Goal: Task Accomplishment & Management: Manage account settings

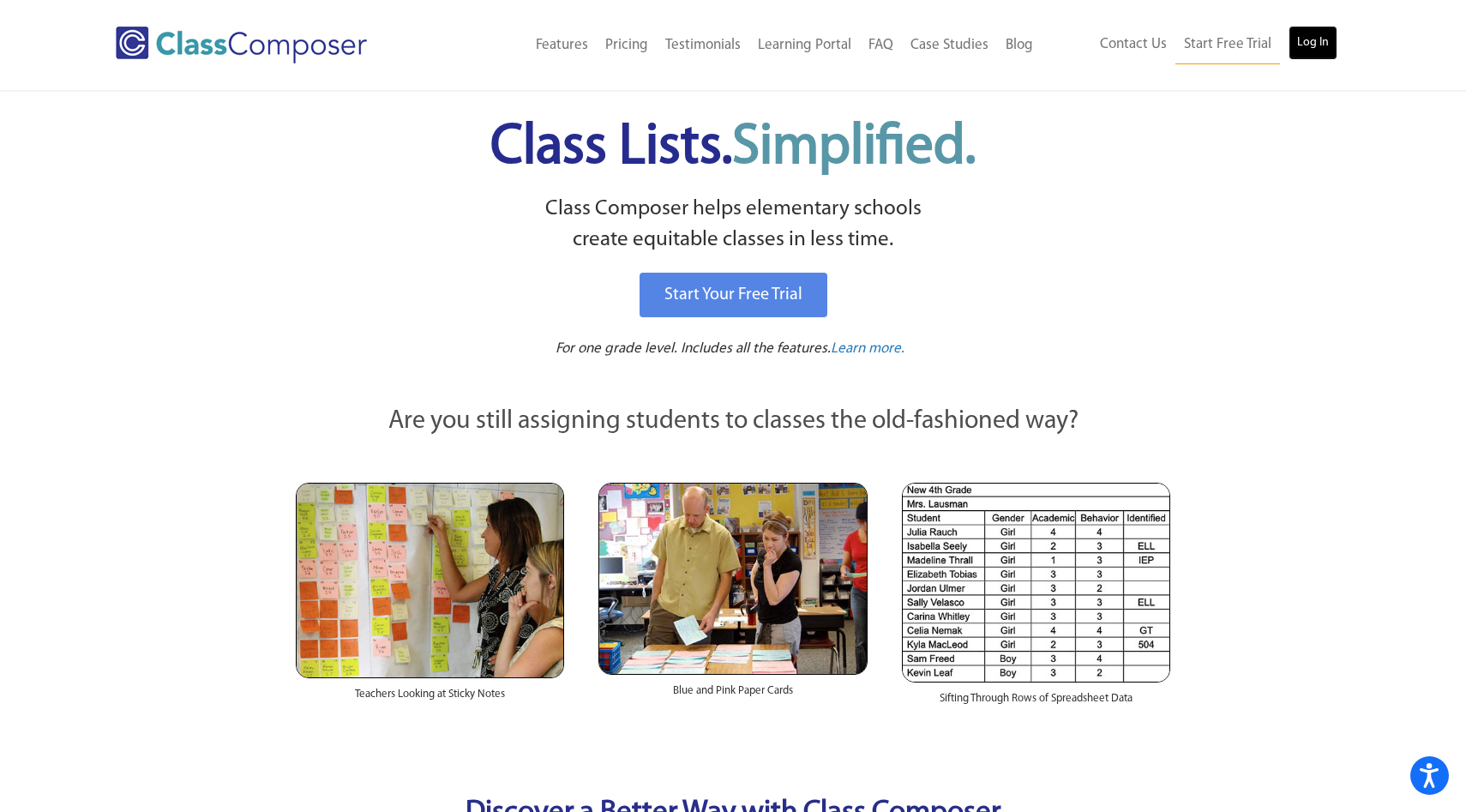
click at [1308, 48] on link "Log In" at bounding box center [1312, 43] width 49 height 35
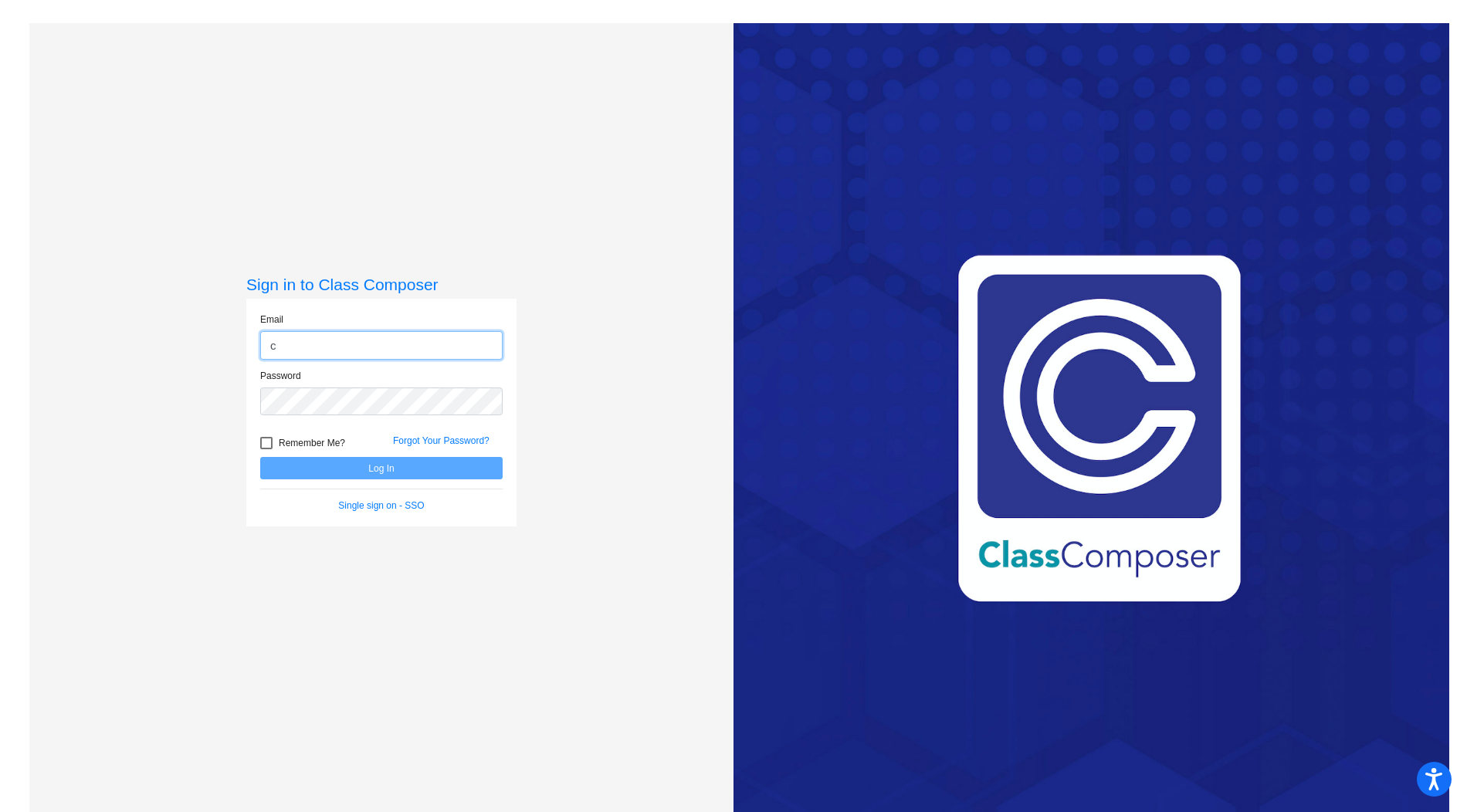
type input "ccriss@ahisd.net"
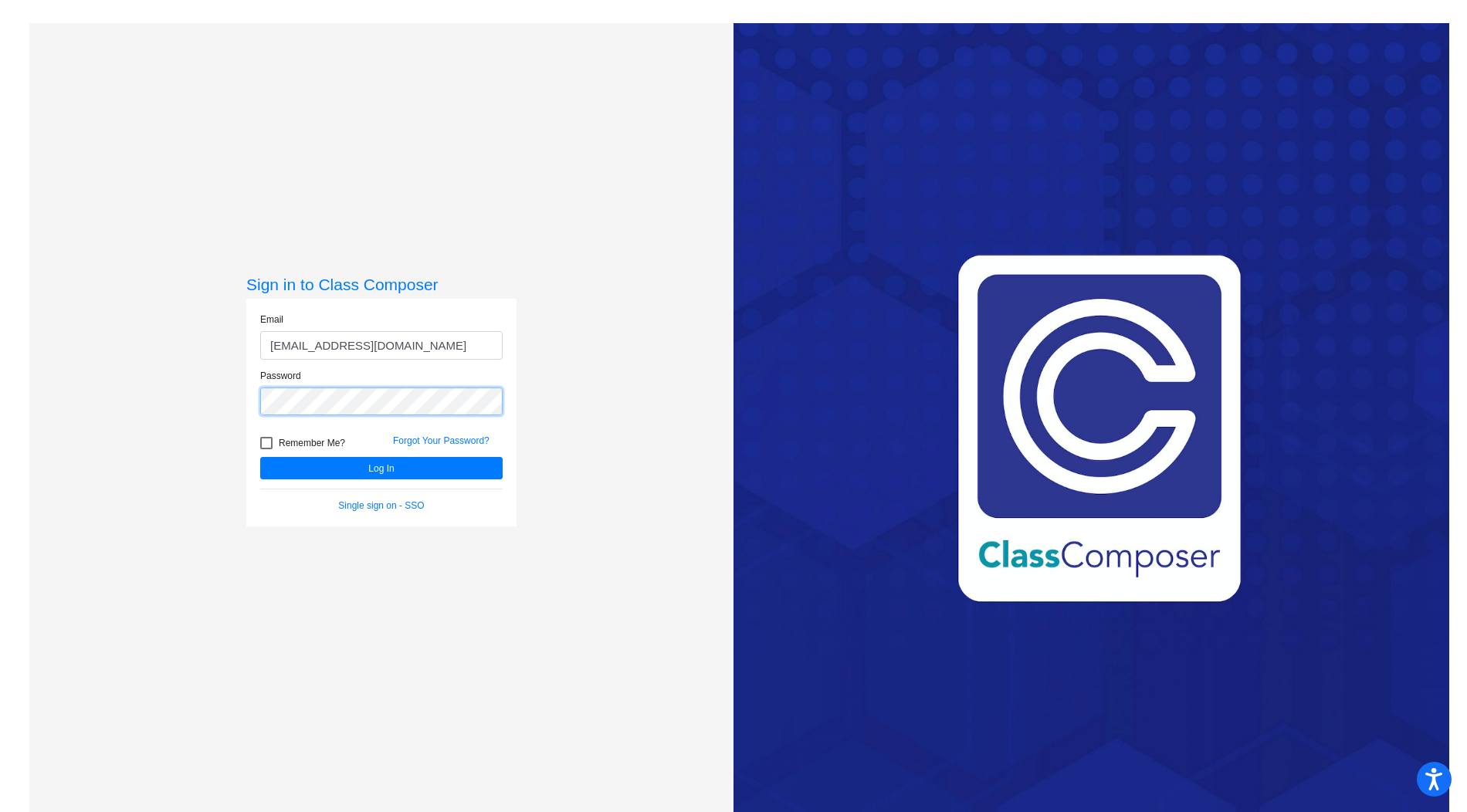
click at [260, 457] on button "Log In" at bounding box center [381, 468] width 242 height 23
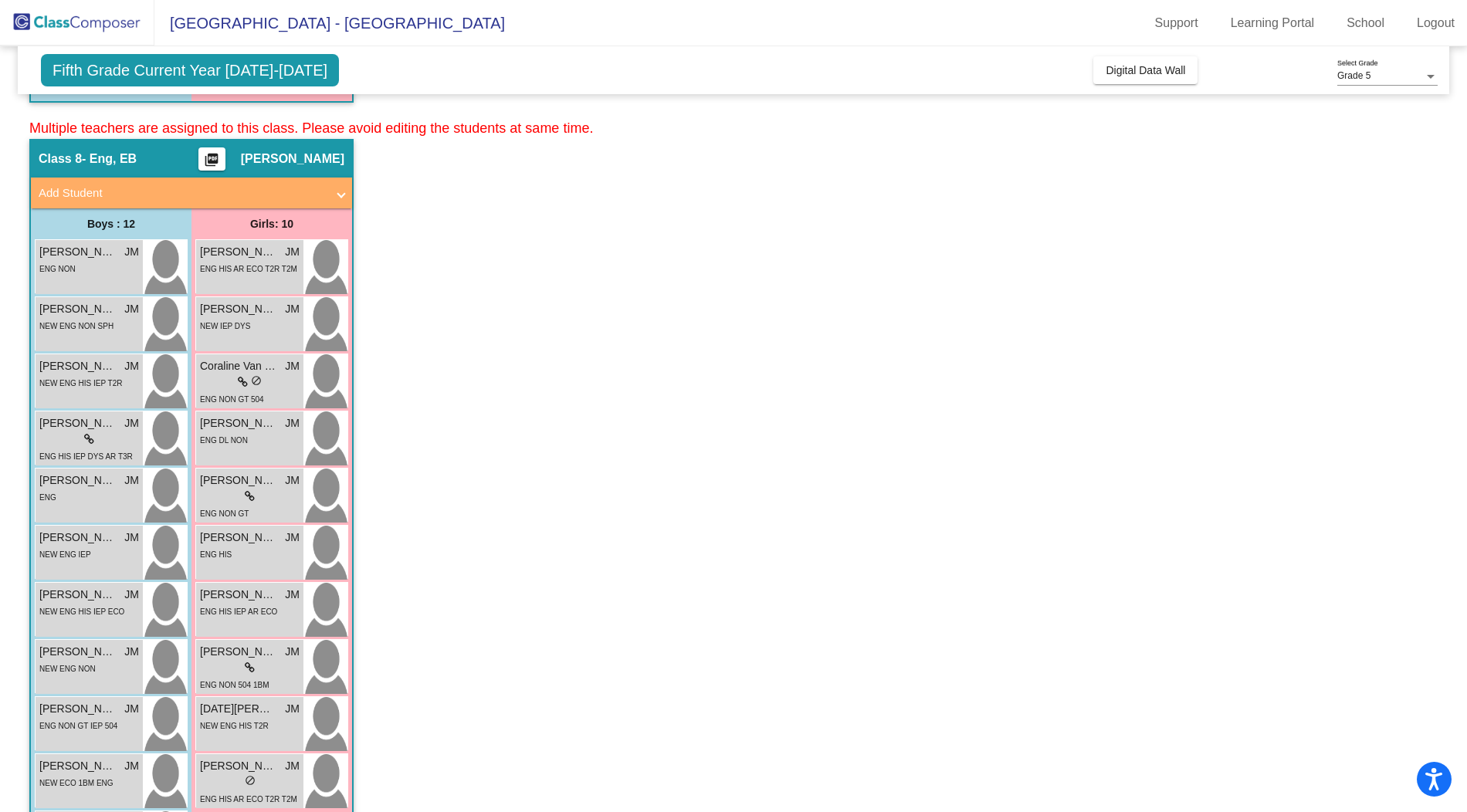
scroll to position [1588, 0]
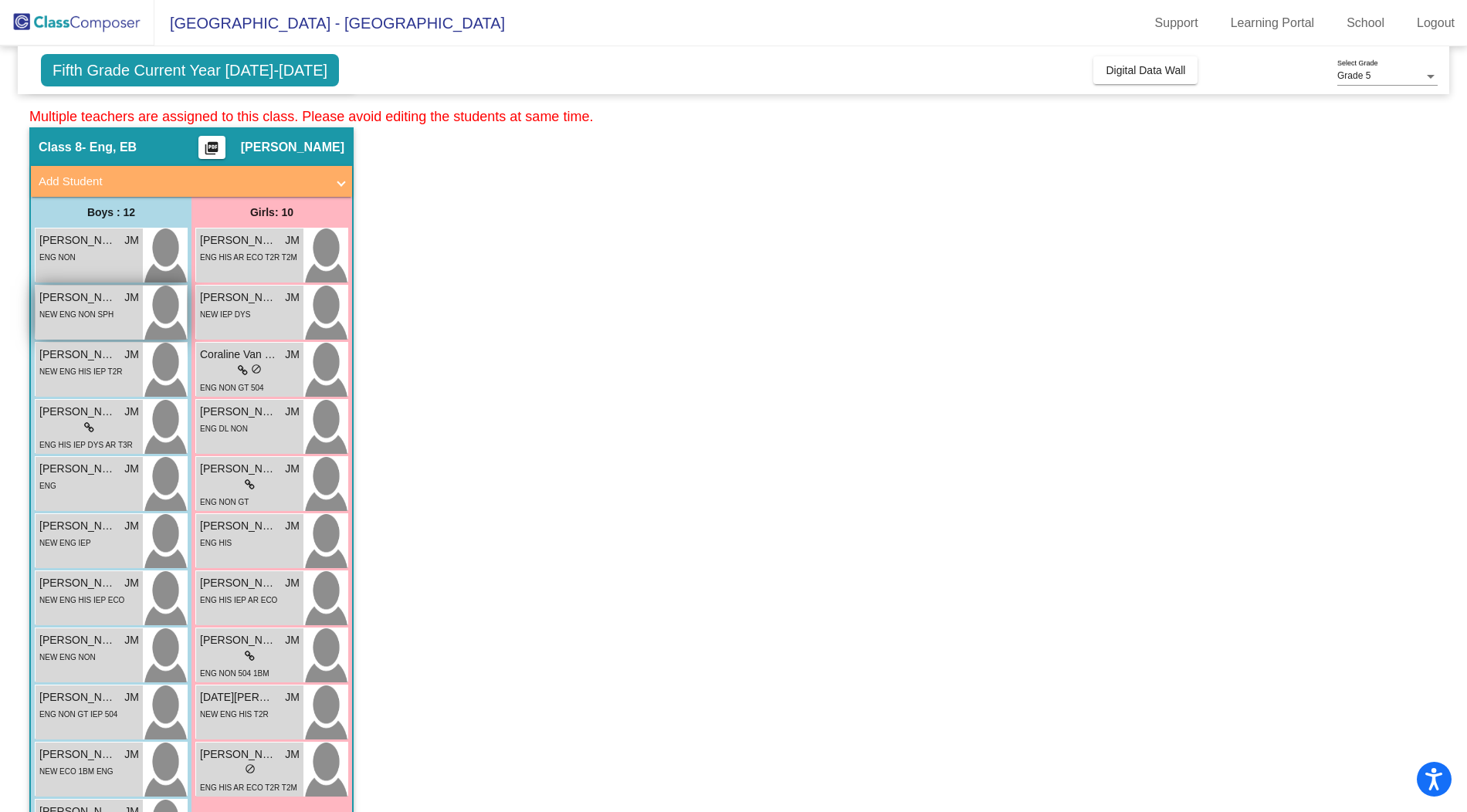
click at [101, 311] on span "NEW ENG NON SPH" at bounding box center [75, 315] width 74 height 9
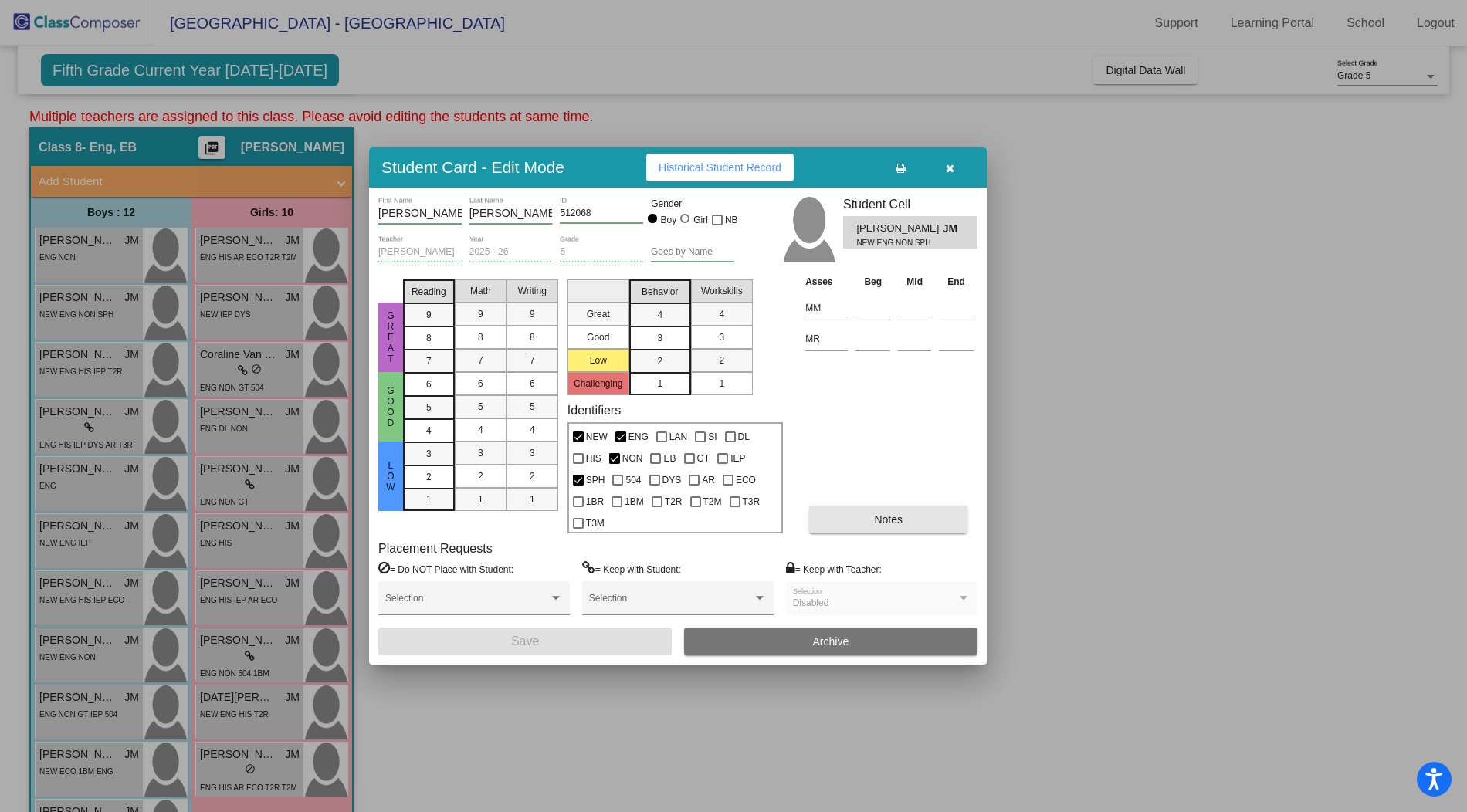
click at [903, 516] on button "Notes" at bounding box center [888, 520] width 158 height 28
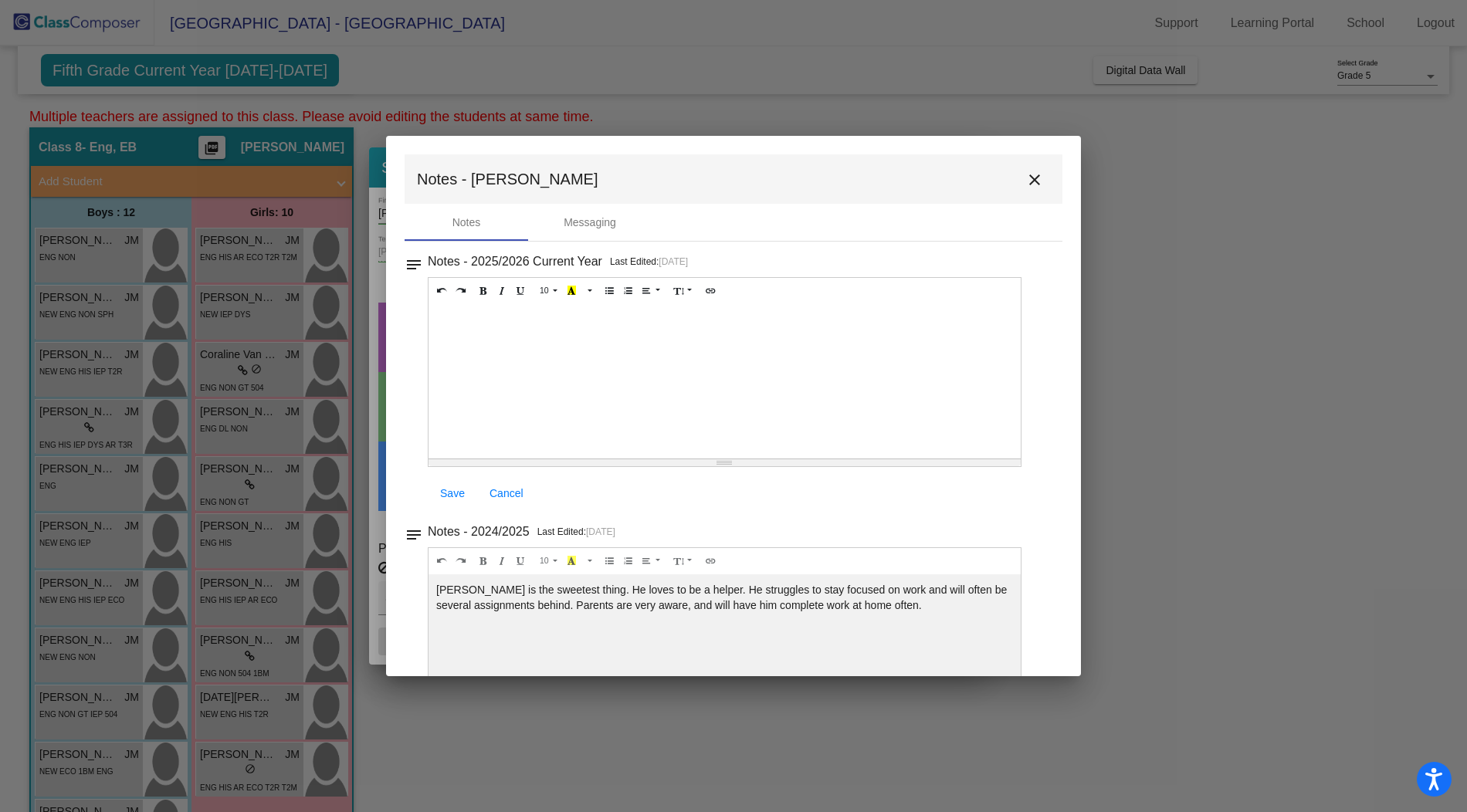
scroll to position [76, 0]
